Goal: Transaction & Acquisition: Obtain resource

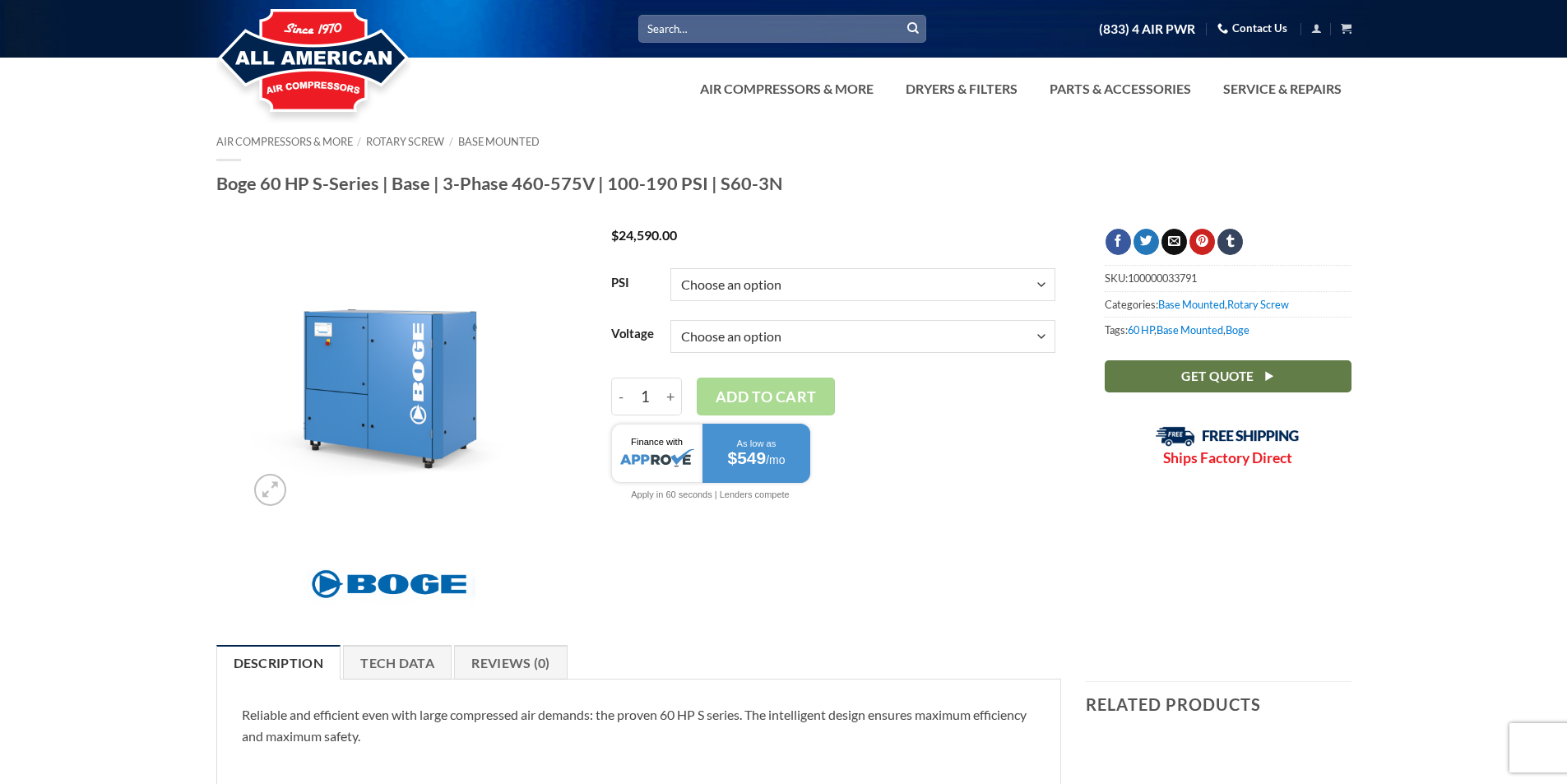
click at [886, 275] on select "Choose an option 100 125 150 190" at bounding box center [862, 284] width 385 height 33
click at [764, 286] on select "Choose an option 100 125 150 190" at bounding box center [862, 284] width 385 height 33
click at [764, 287] on select "Choose an option 100 125 150 190" at bounding box center [862, 284] width 385 height 33
click at [735, 266] on td "Choose an option 100 125 150 190" at bounding box center [862, 284] width 385 height 51
click at [729, 274] on select "Choose an option 100 125 150 190" at bounding box center [862, 284] width 385 height 33
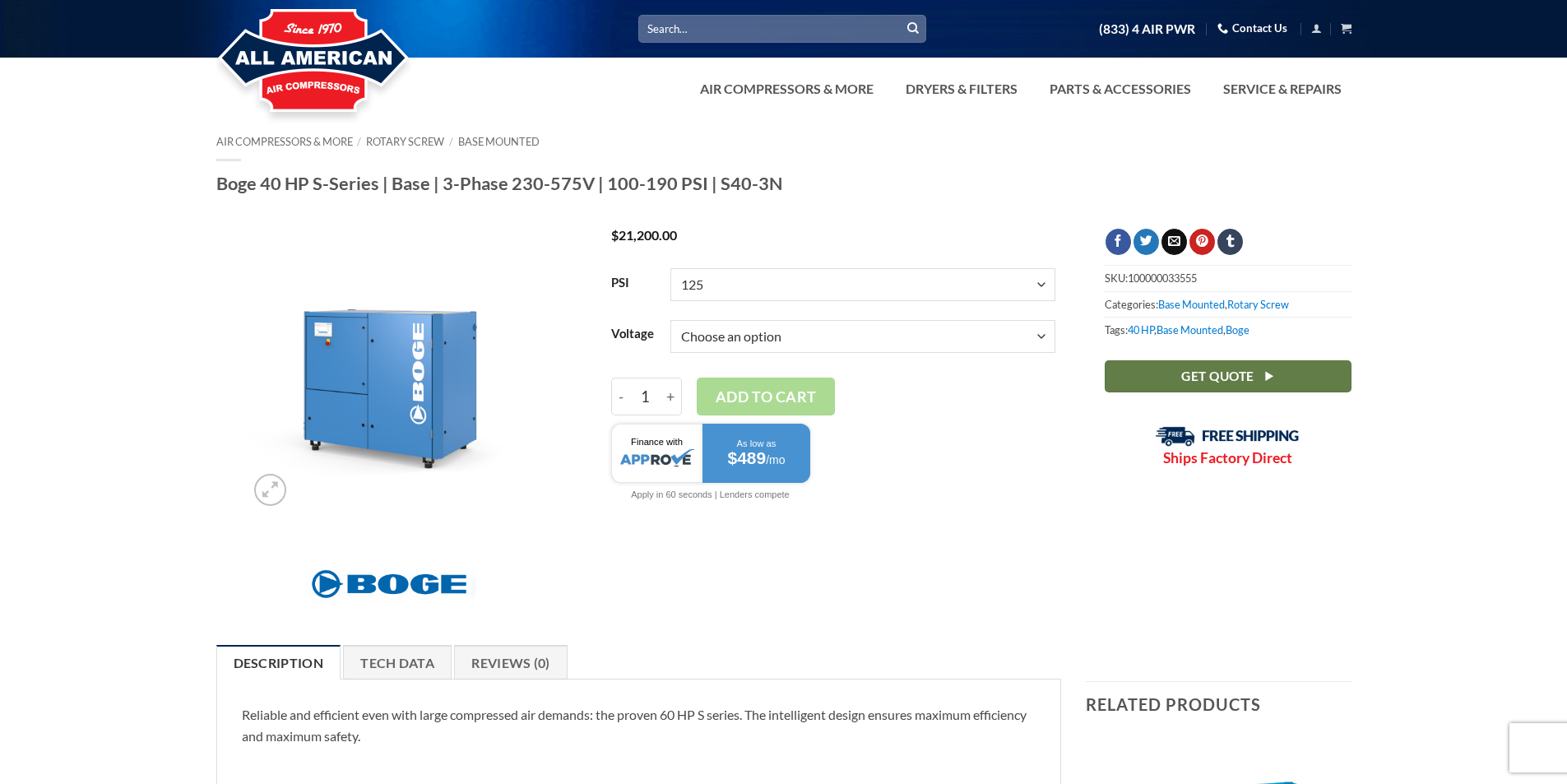
click at [670, 268] on select "Choose an option 100 125 150 190" at bounding box center [862, 284] width 385 height 33
select select "125"
click at [757, 332] on select "Choose an option 3/60/230V 3/60/460V 3/60/575V" at bounding box center [862, 337] width 385 height 33
select select "3-60-460v"
click at [670, 320] on select "Choose an option 3/60/230V 3/60/460V 3/60/575V" at bounding box center [862, 337] width 385 height 33
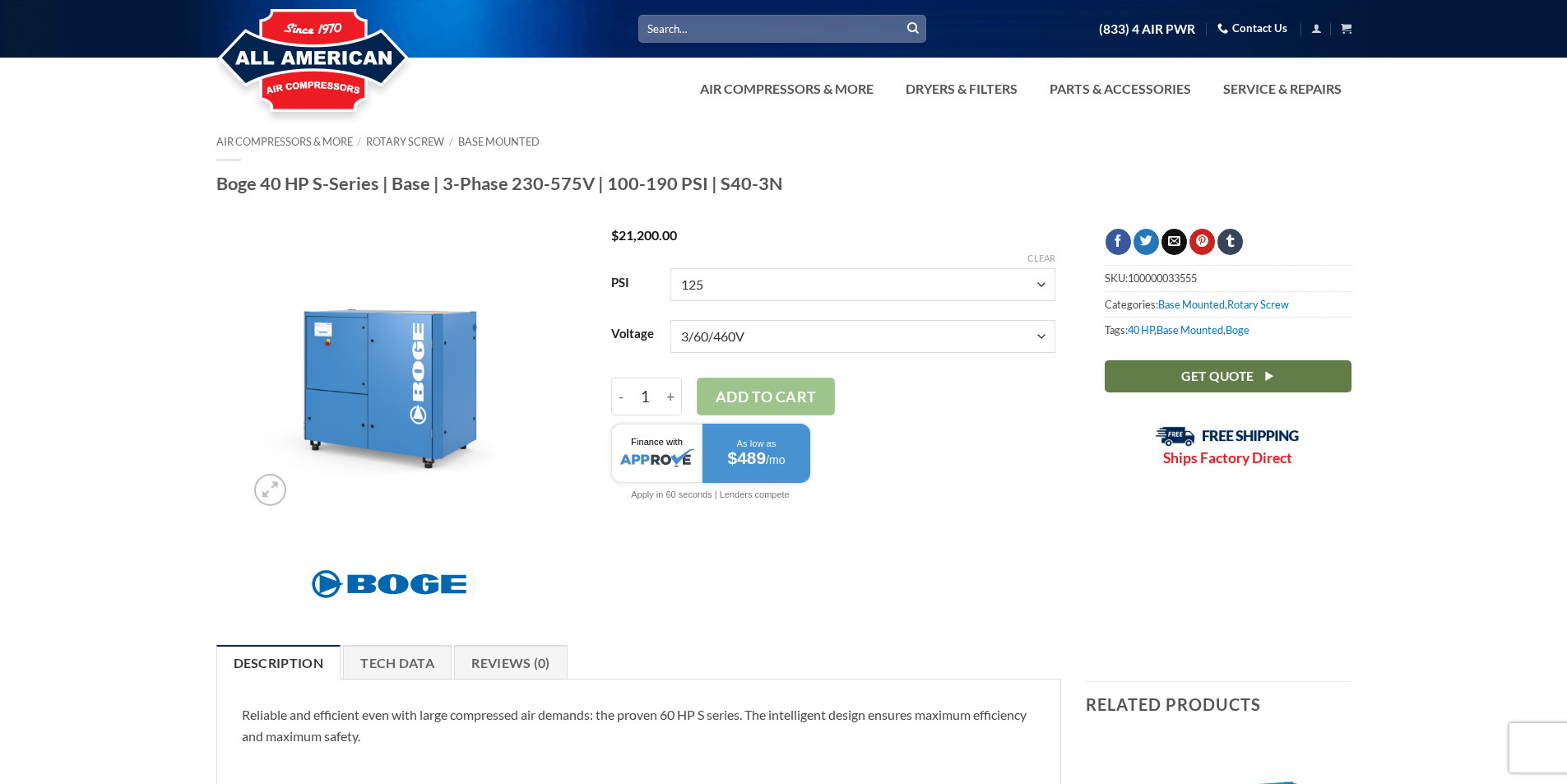
select select "125"
select select "3-60-460v"
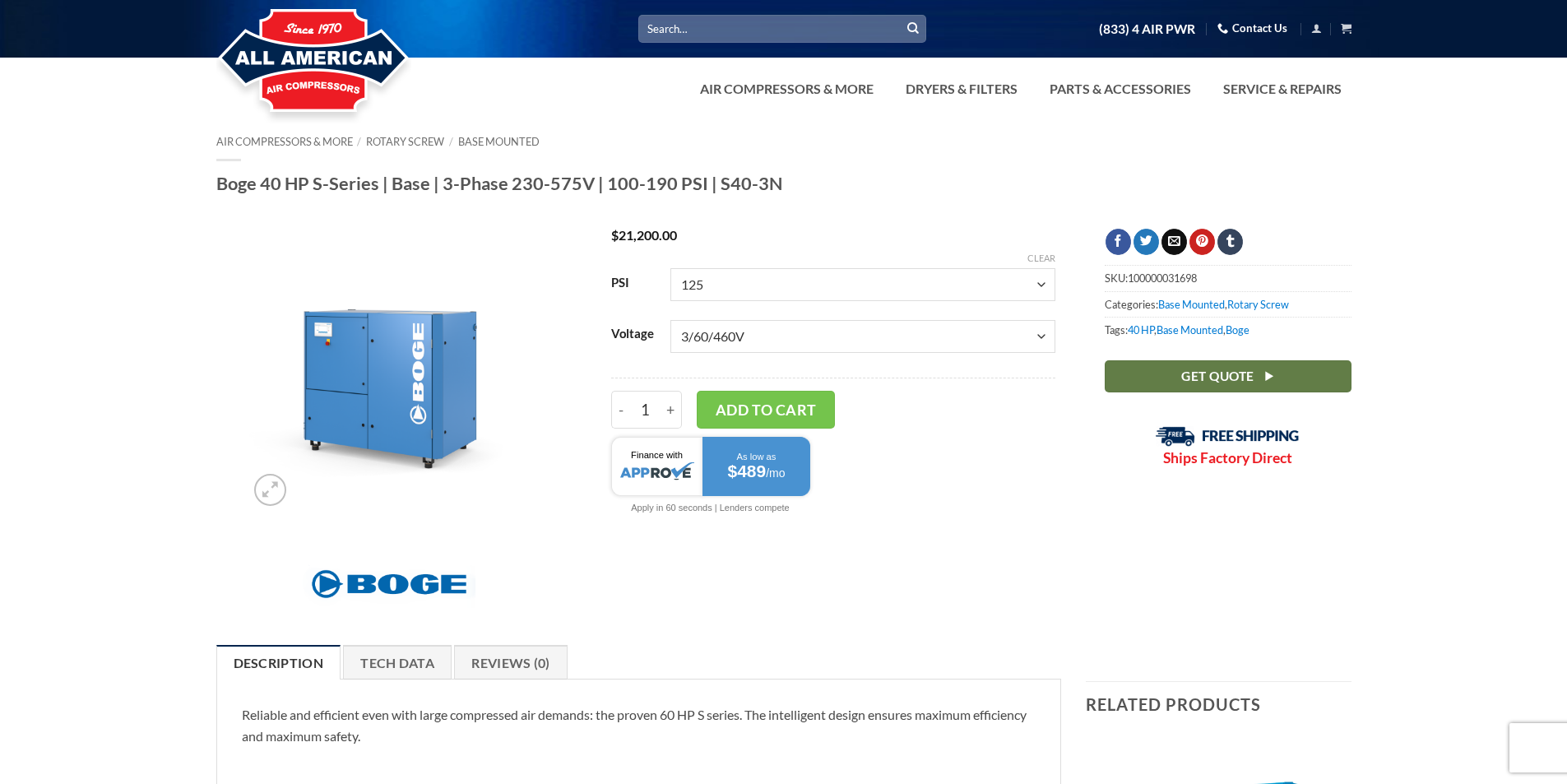
scroll to position [329, 0]
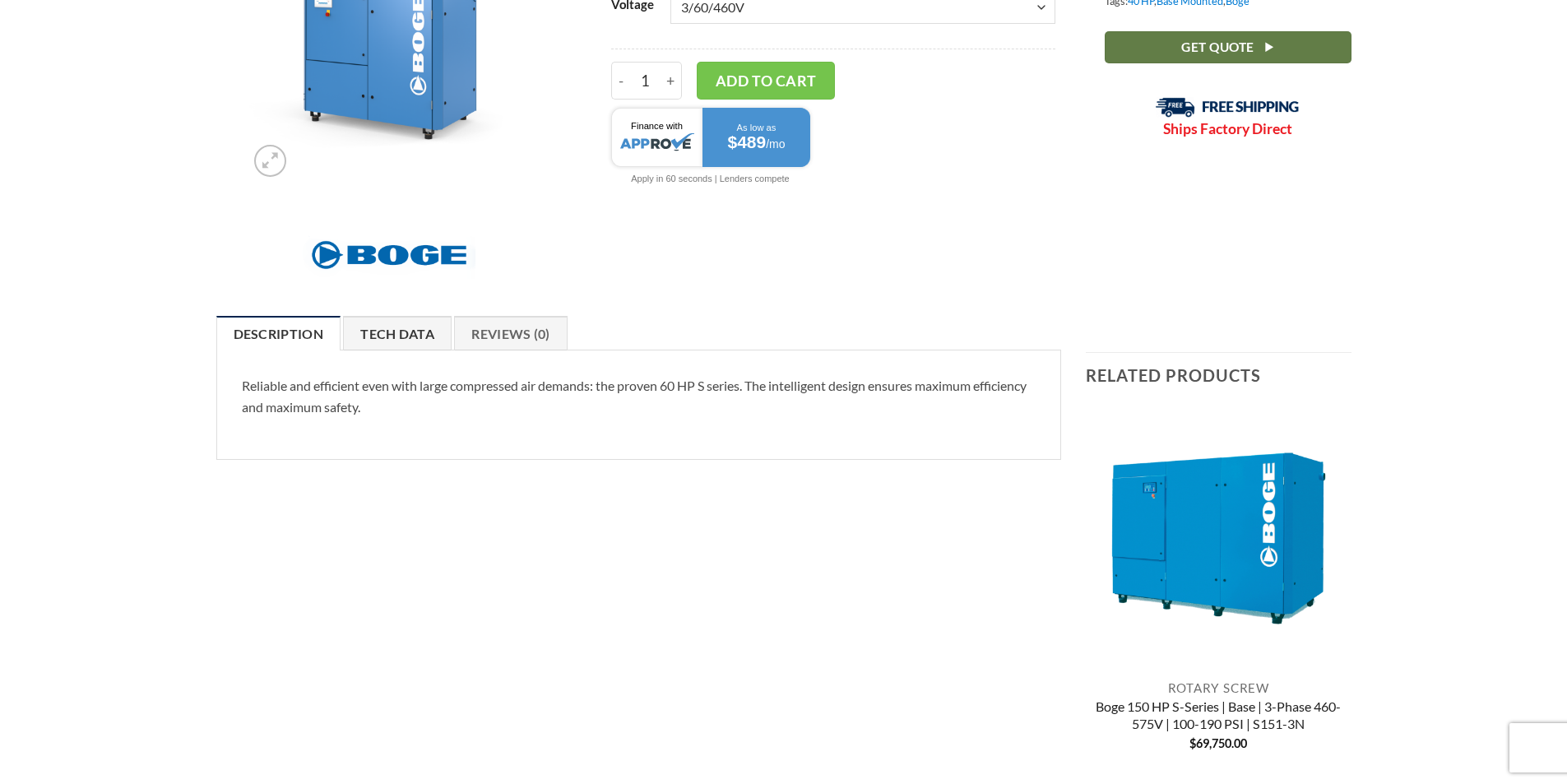
click at [407, 338] on link "Tech Data" at bounding box center [397, 333] width 108 height 35
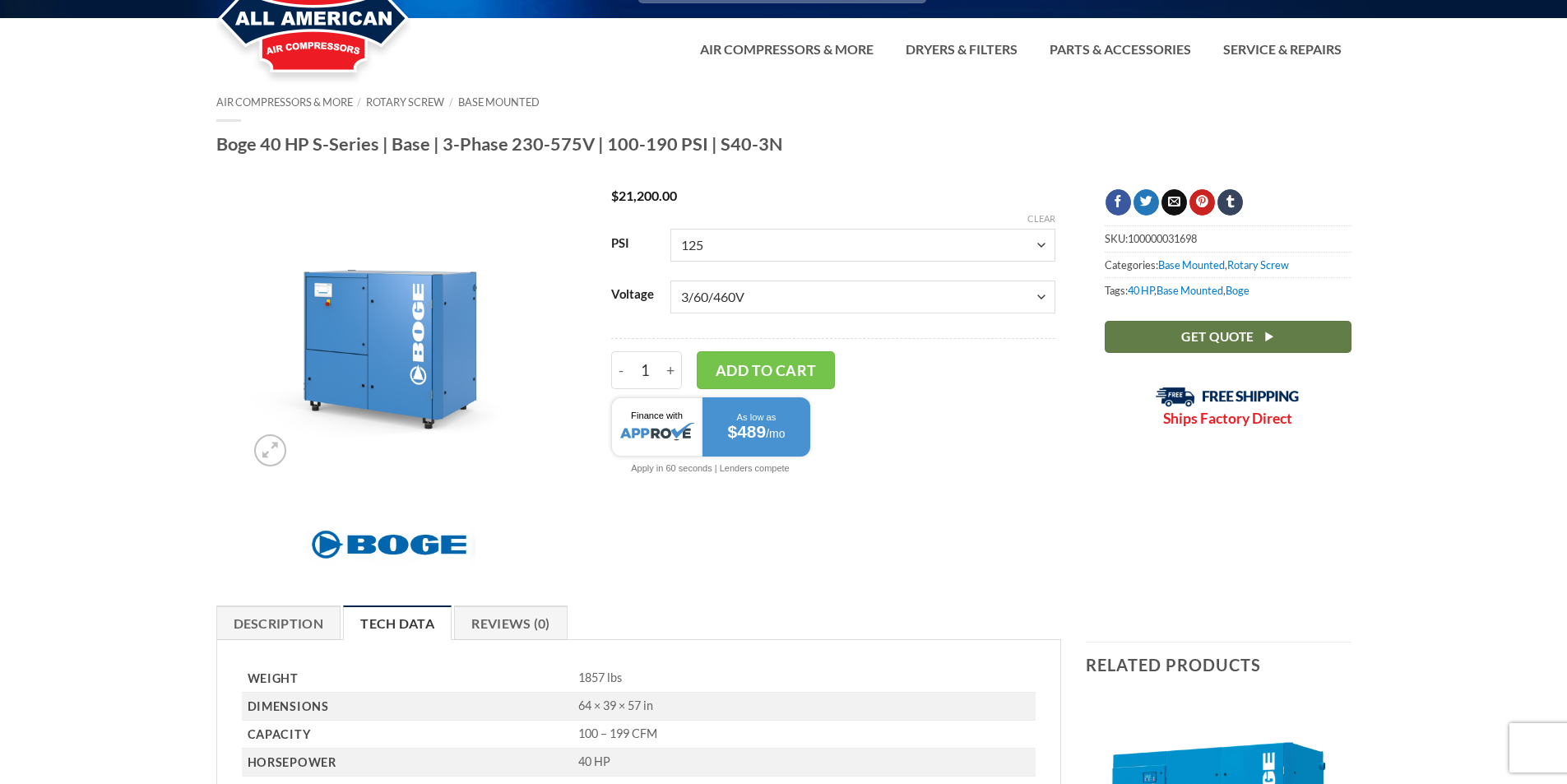
scroll to position [0, 0]
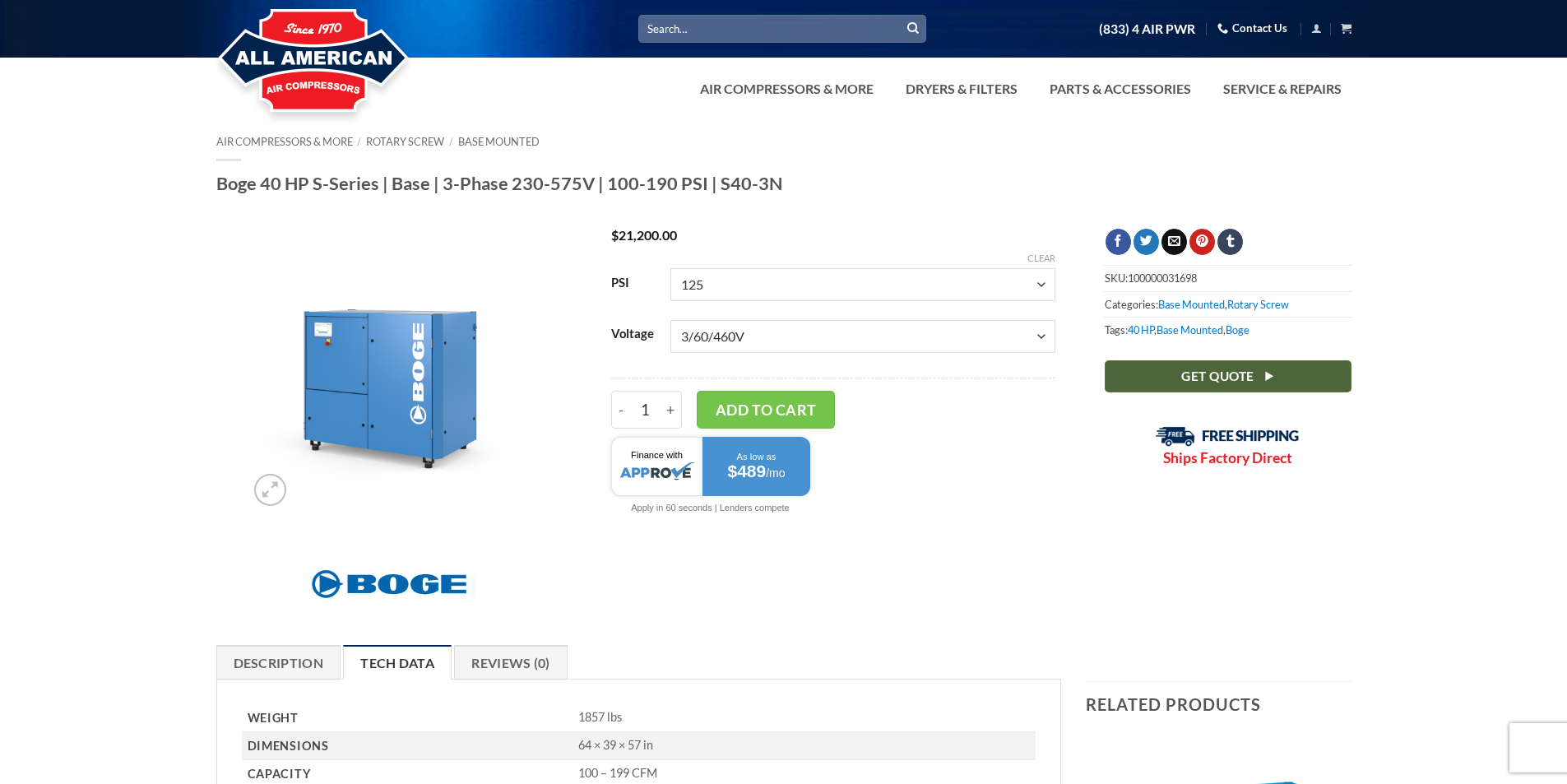
click at [1201, 382] on span "Get Quote" at bounding box center [1217, 377] width 72 height 21
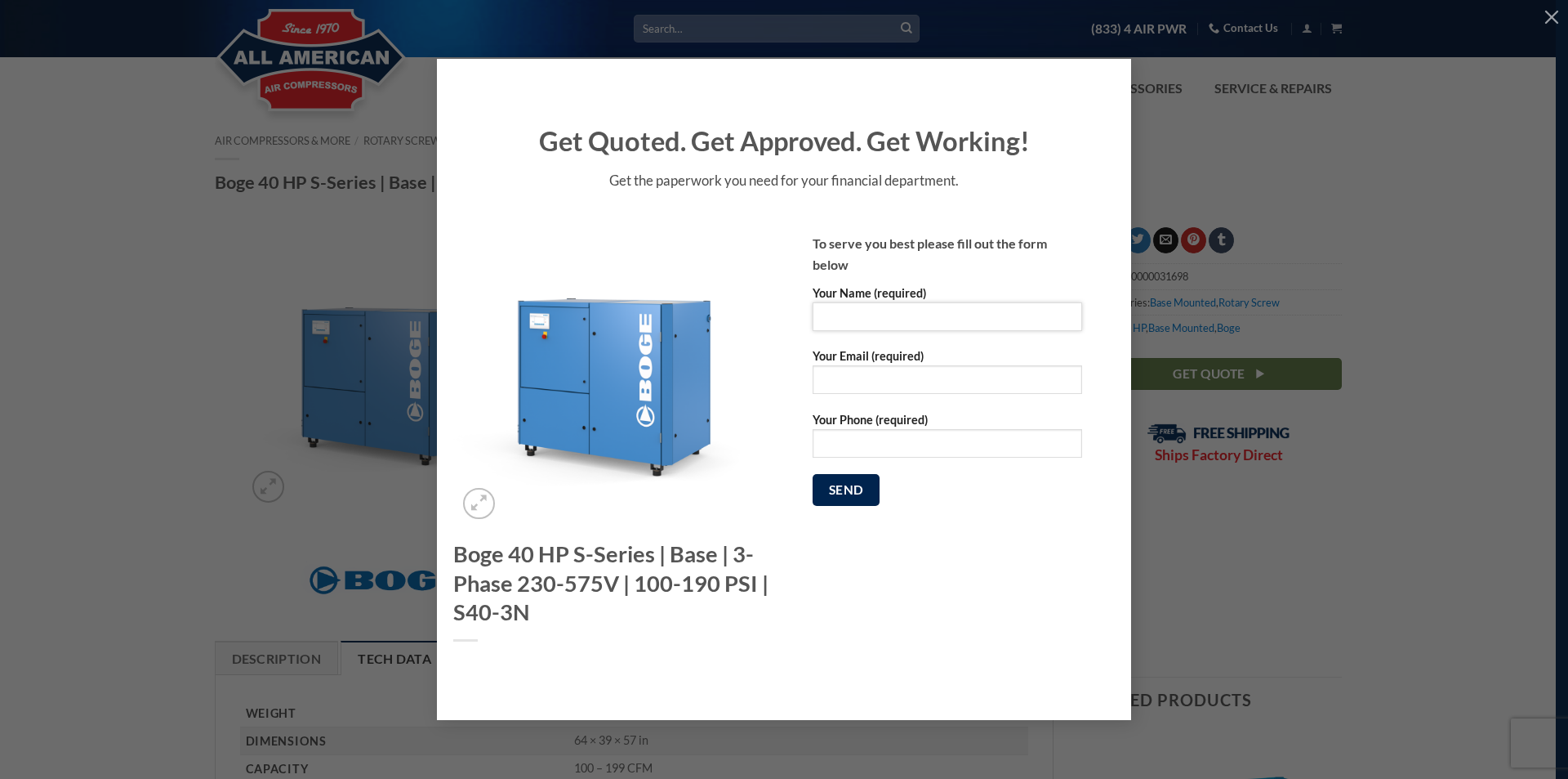
click at [870, 308] on input "Your Name (required)" at bounding box center [947, 316] width 269 height 29
type input "[PERSON_NAME]"
type input "[EMAIL_ADDRESS][DOMAIN_NAME]"
type input "4038963066"
click at [301, 243] on div "Get Quoted. Get Approved. Get Working! Get the paperwork you need for your fina…" at bounding box center [784, 390] width 1519 height 662
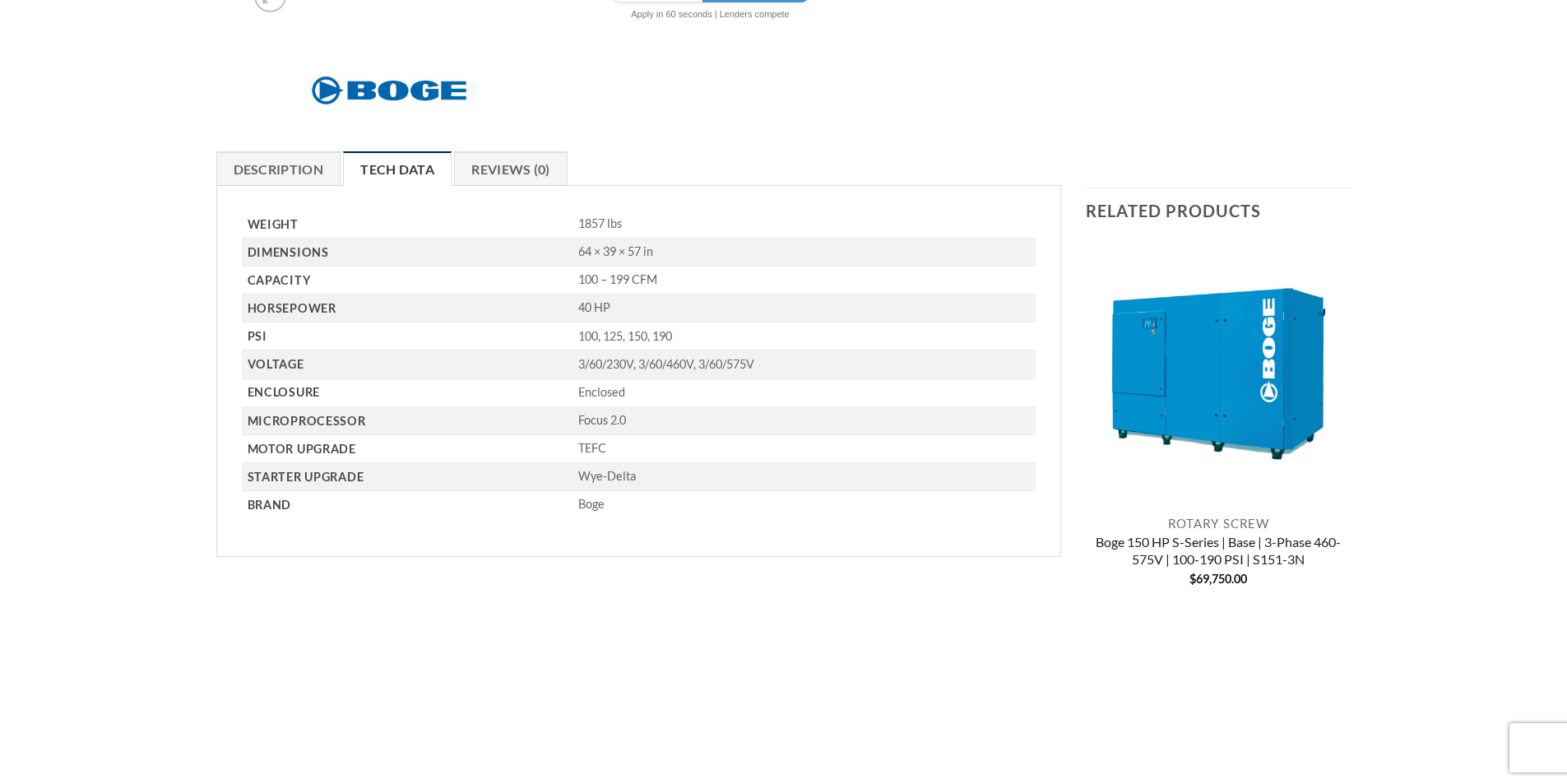
scroll to position [165, 0]
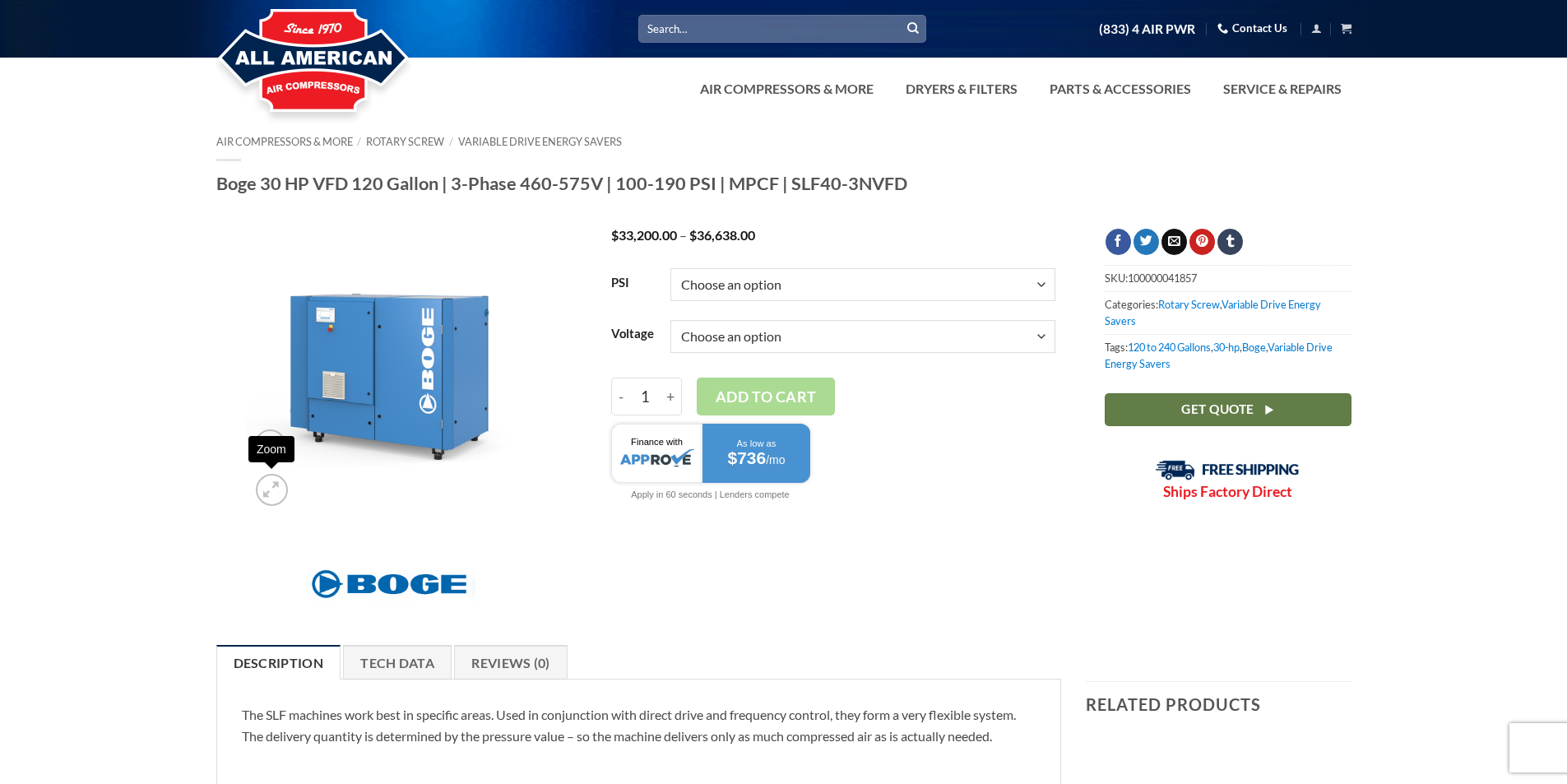
click at [714, 282] on select "Choose an option 100 125 150 190" at bounding box center [862, 284] width 385 height 33
click at [670, 268] on select "Choose an option 100 125 150 190" at bounding box center [862, 284] width 385 height 33
select select "125"
click at [697, 338] on select "Choose an option 3/60/460V 3/60/575V" at bounding box center [862, 337] width 385 height 33
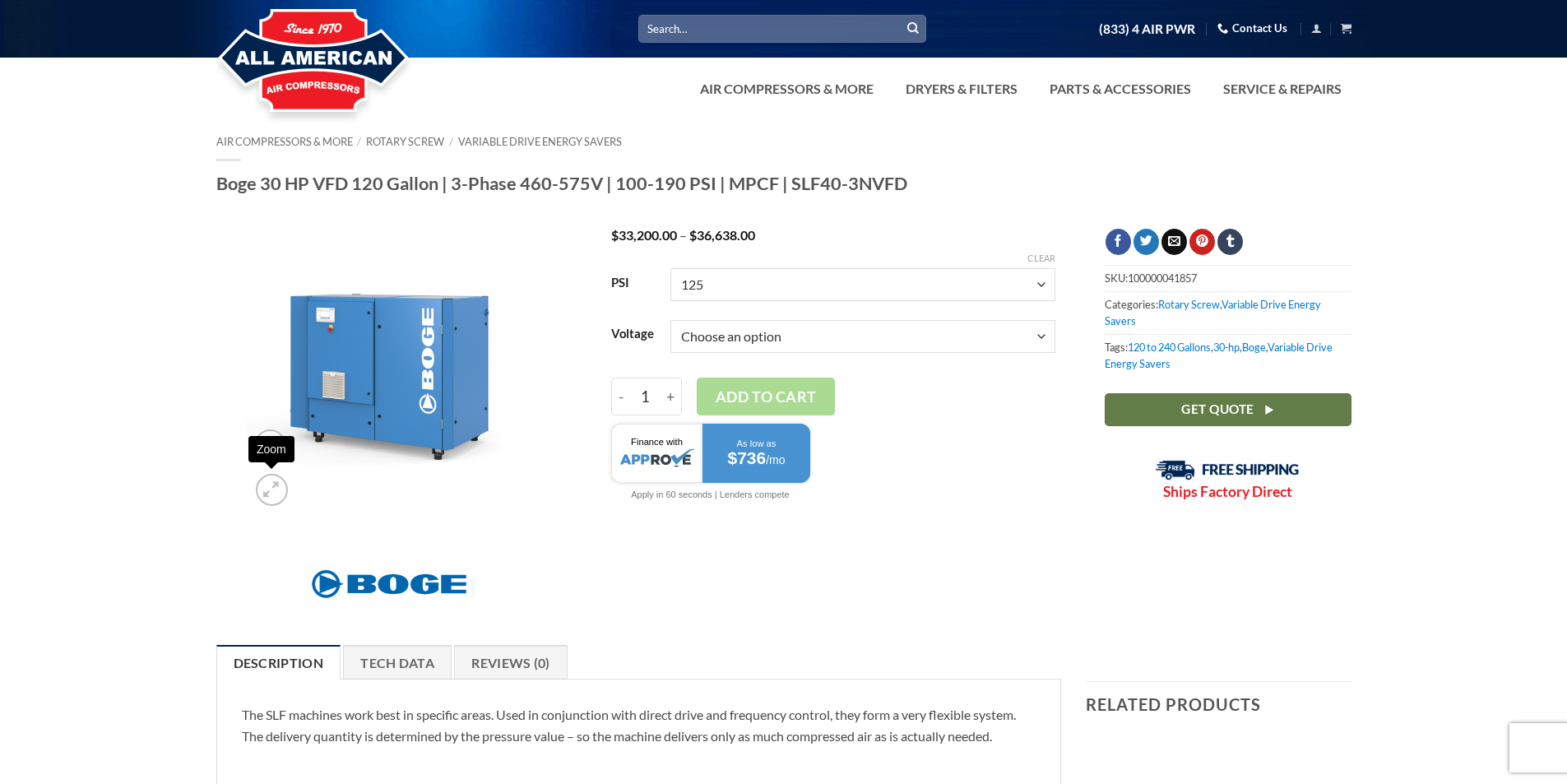
click at [697, 338] on select "Choose an option 3/60/460V 3/60/575V" at bounding box center [862, 337] width 385 height 33
select select "3-60-460v"
click at [670, 320] on select "Choose an option 3/60/460V 3/60/575V" at bounding box center [862, 337] width 385 height 33
select select "125"
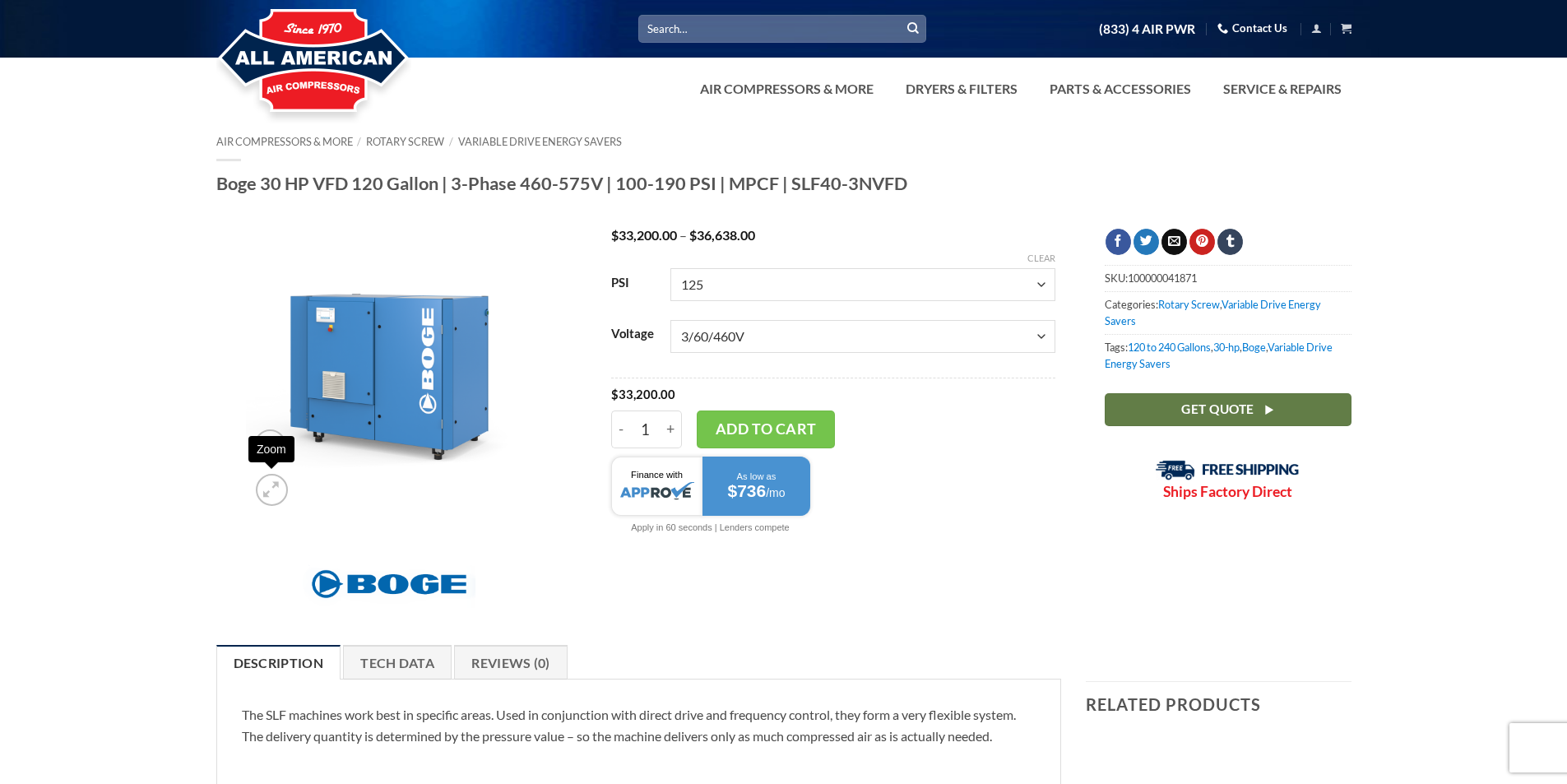
click at [728, 338] on select "Choose an option 3/60/460V 3/60/575V" at bounding box center [862, 337] width 385 height 33
select select "3-60-575v"
click at [670, 320] on select "Choose an option 3/60/460V 3/60/575V" at bounding box center [862, 337] width 385 height 33
select select "125"
click at [770, 349] on select "Choose an option 3/60/460V 3/60/575V" at bounding box center [862, 337] width 385 height 33
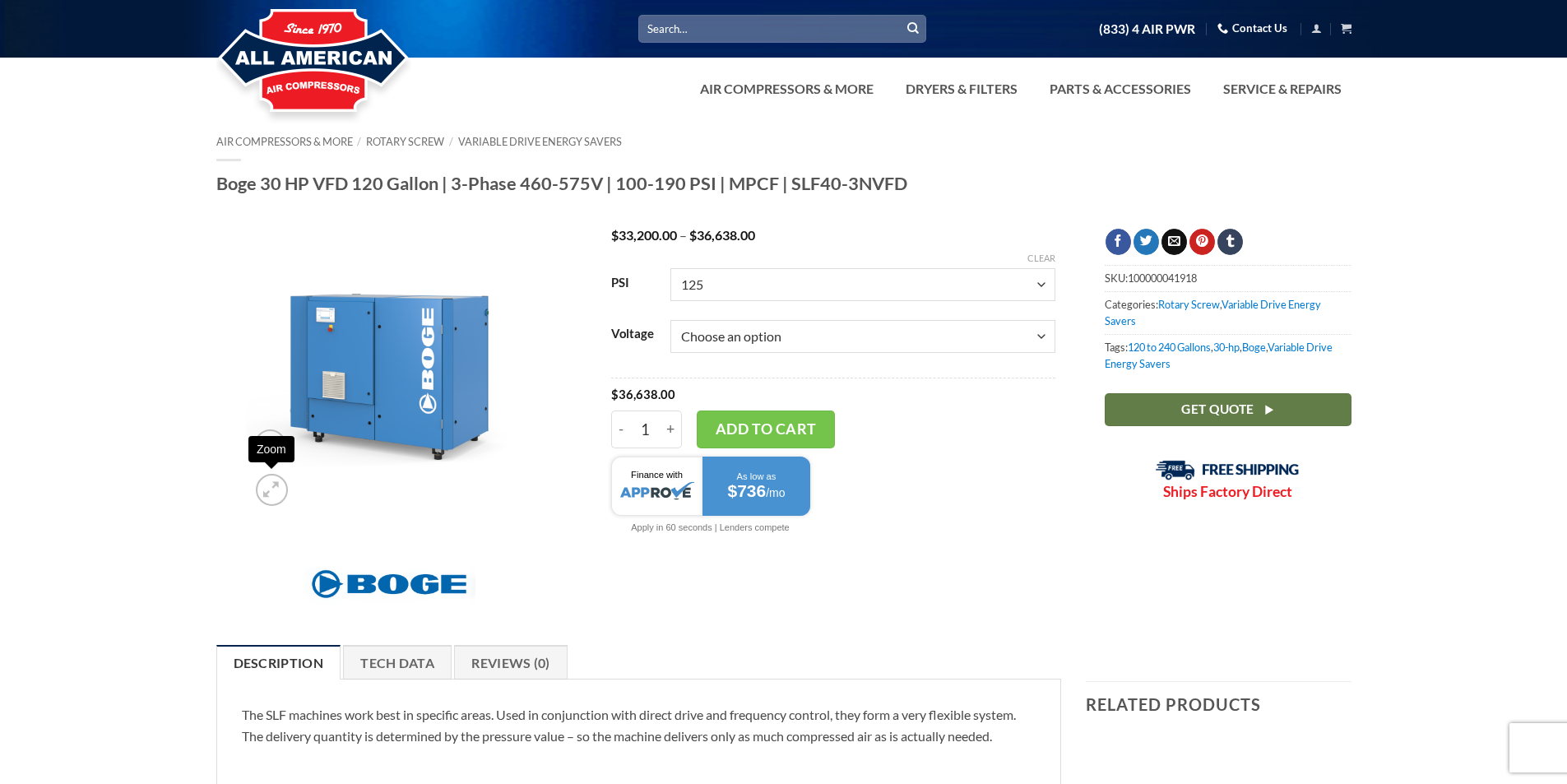
select select "3-60-460v"
click at [670, 320] on select "Choose an option 3/60/460V 3/60/575V" at bounding box center [862, 337] width 385 height 33
select select "125"
select select "3-60-460v"
